Goal: Transaction & Acquisition: Purchase product/service

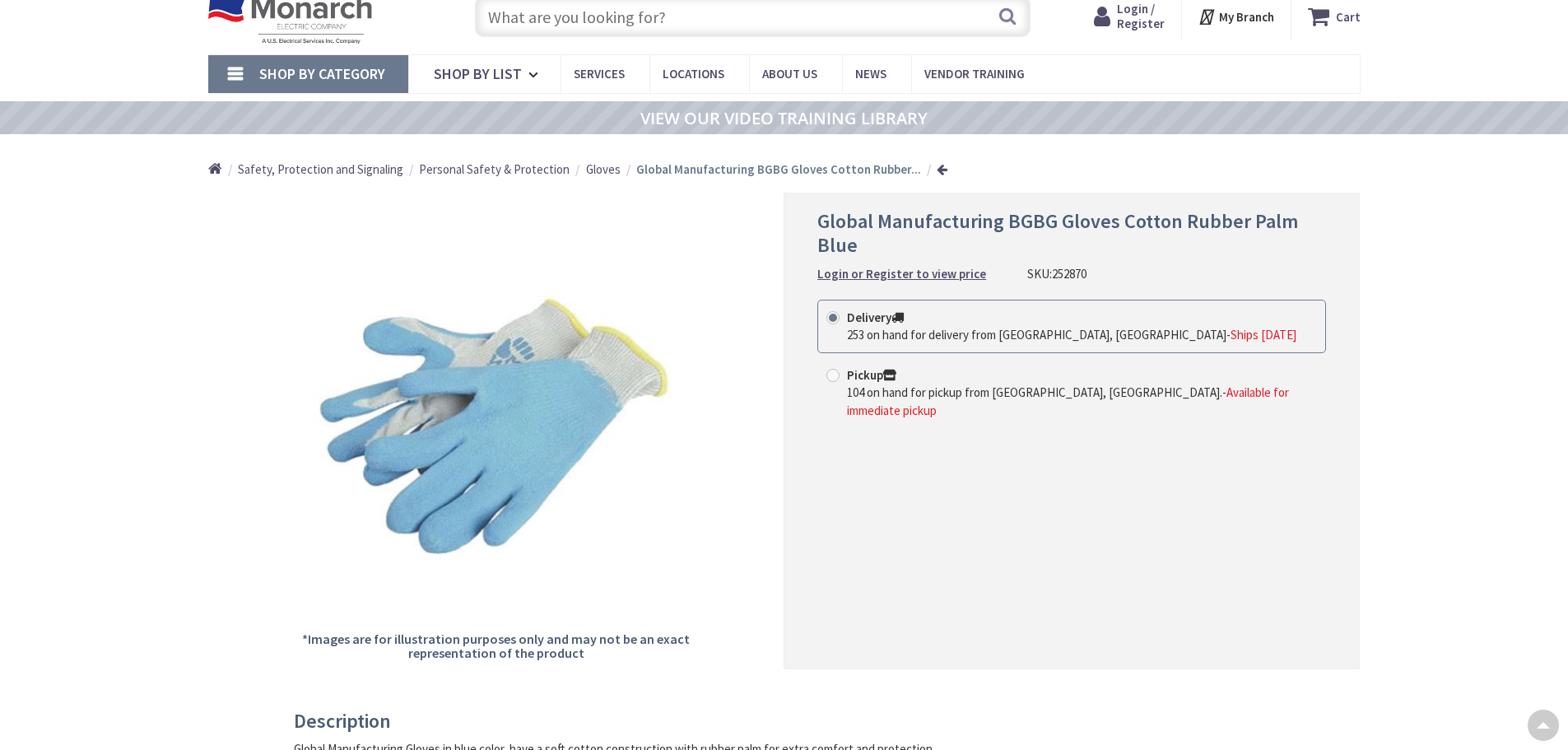
scroll to position [26, 0]
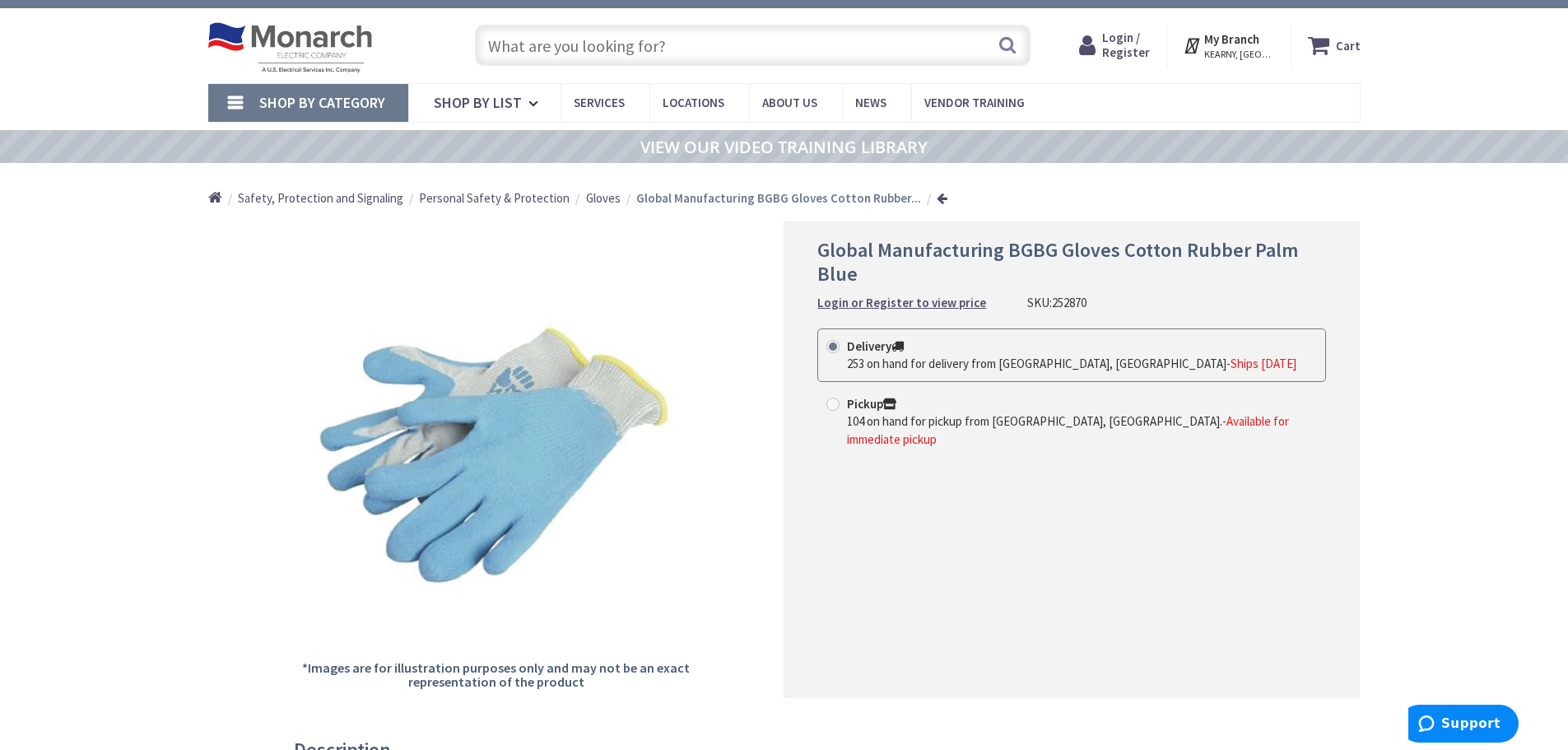
click at [563, 42] on input "text" at bounding box center [753, 45] width 555 height 42
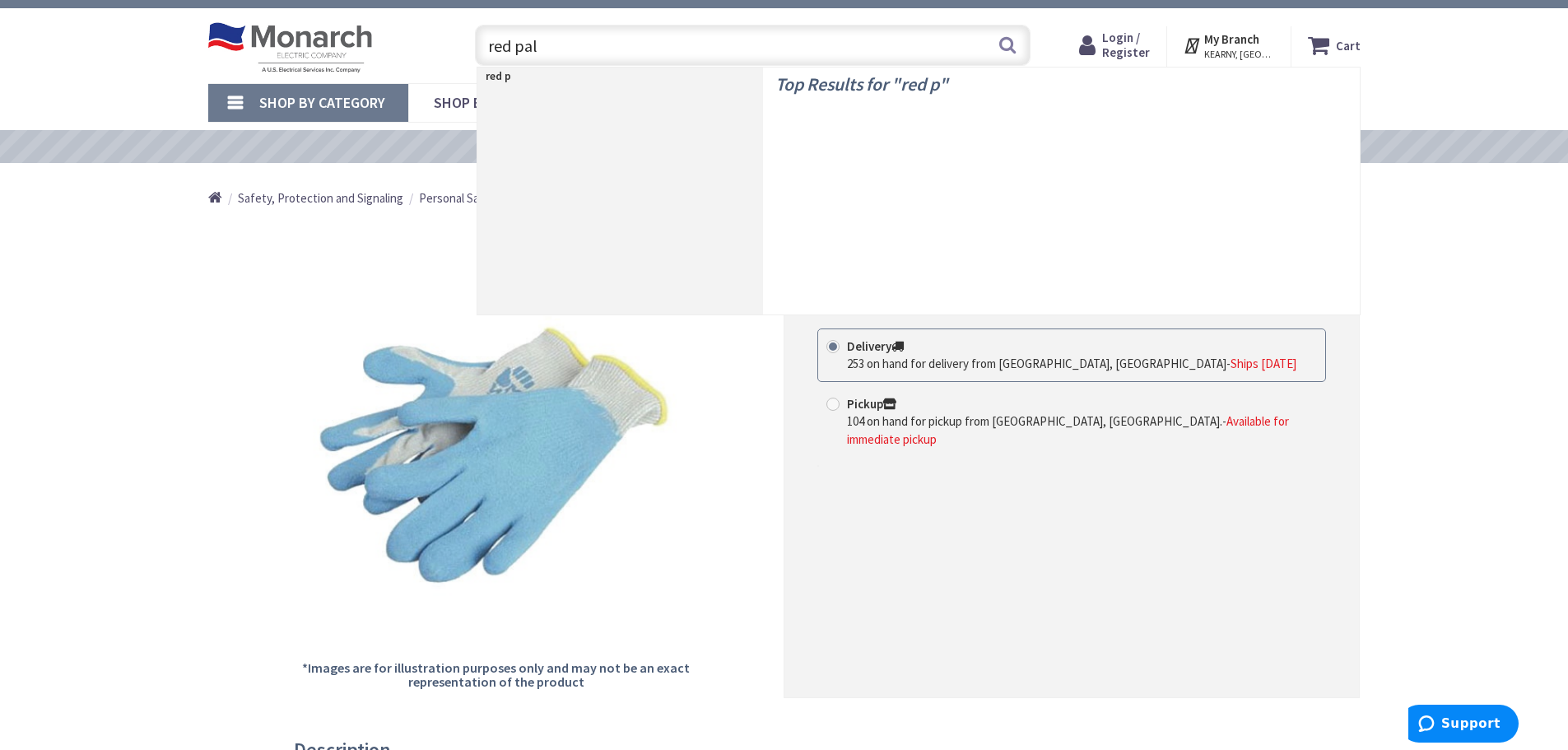
type input "red palm"
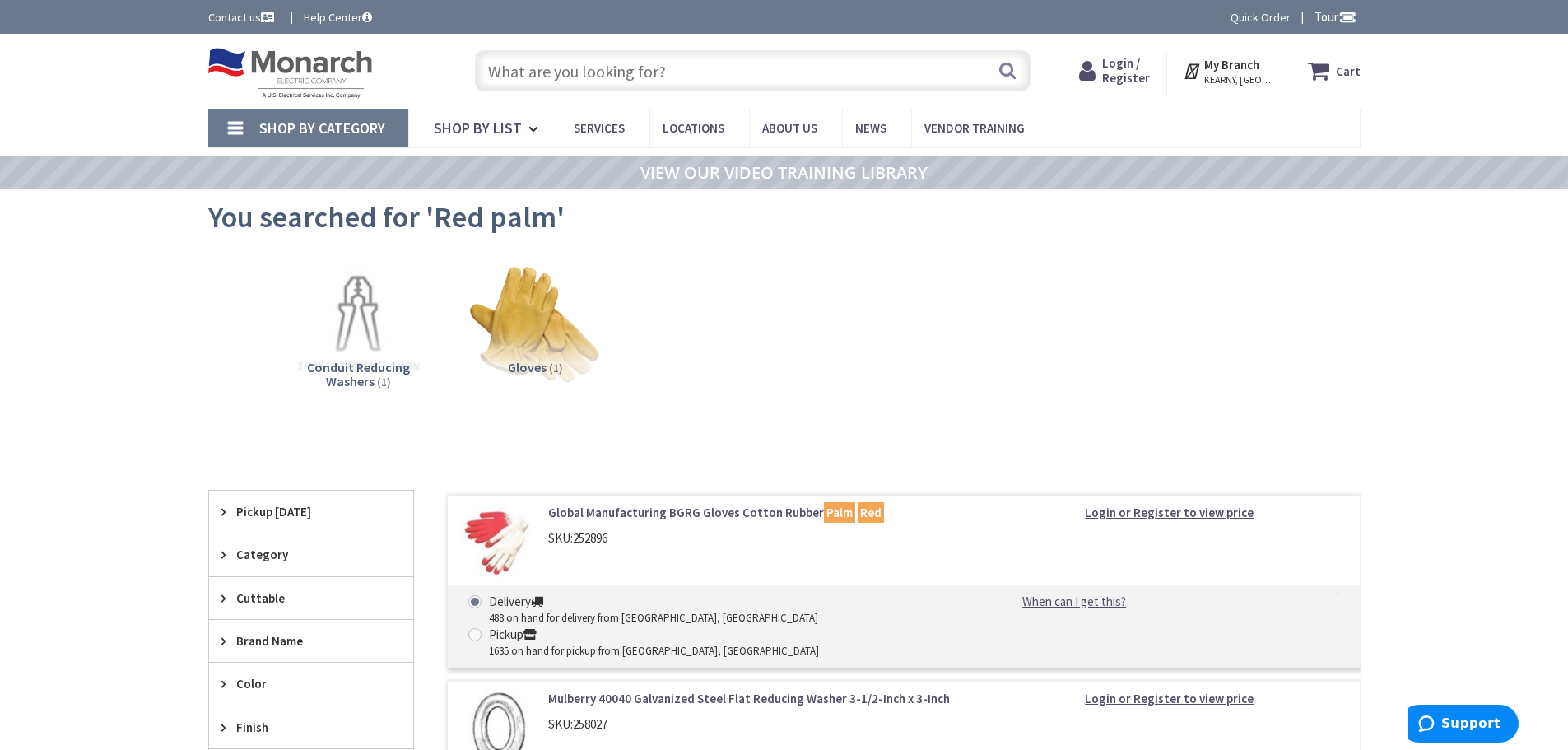
click at [666, 512] on link "Global Manufacturing BGRG Gloves Cotton Rubber Palm Red" at bounding box center [758, 513] width 419 height 18
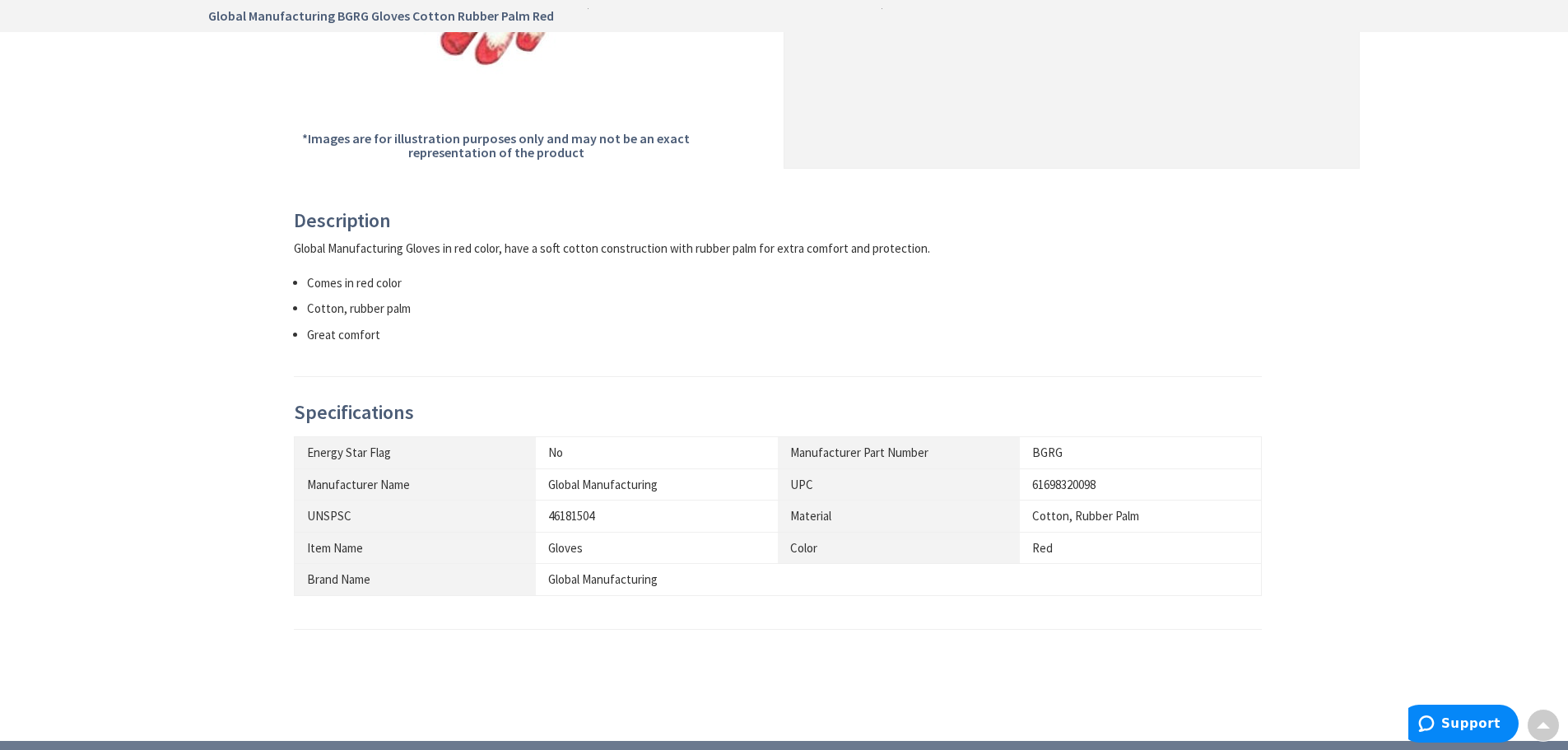
scroll to position [577, 0]
